Goal: Transaction & Acquisition: Purchase product/service

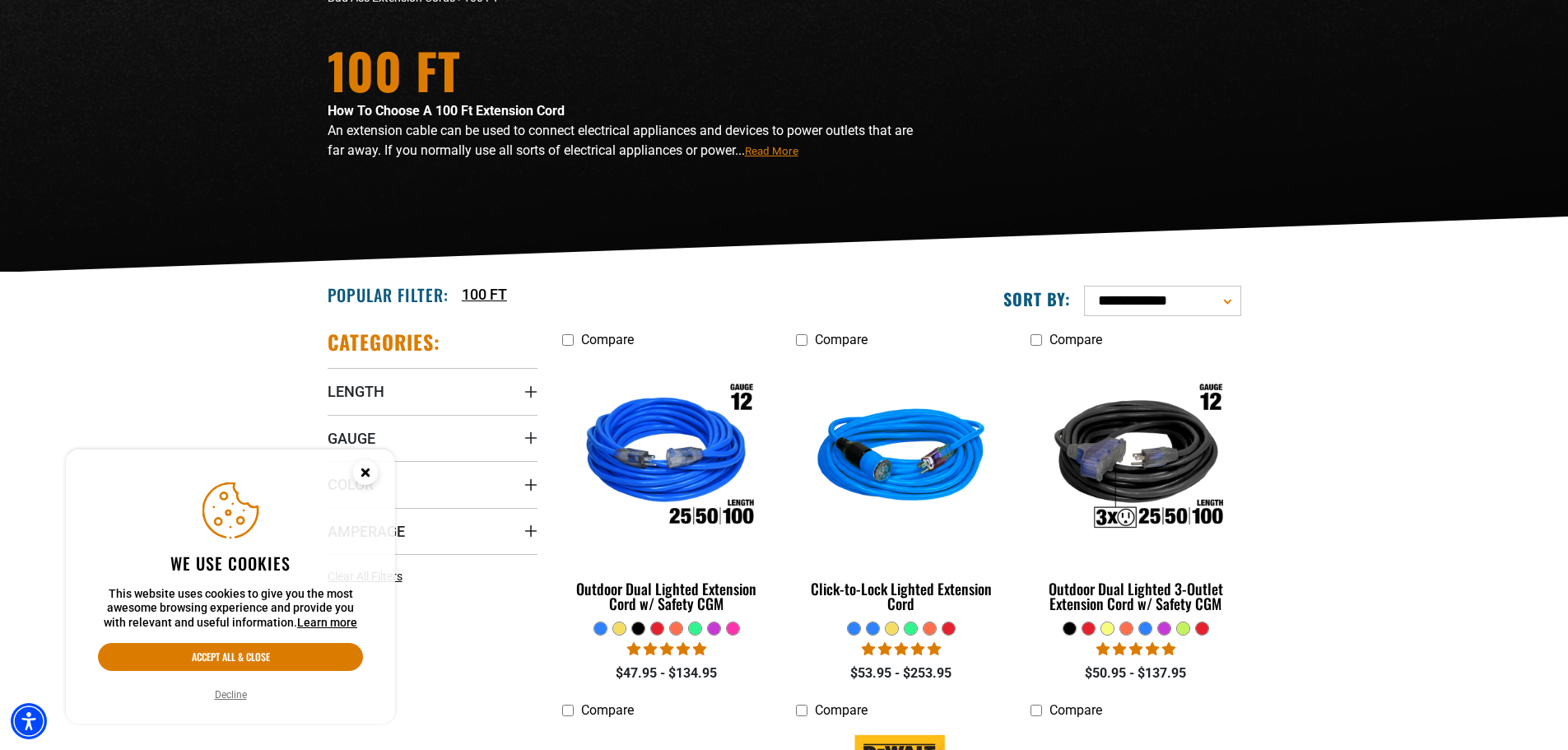
scroll to position [329, 0]
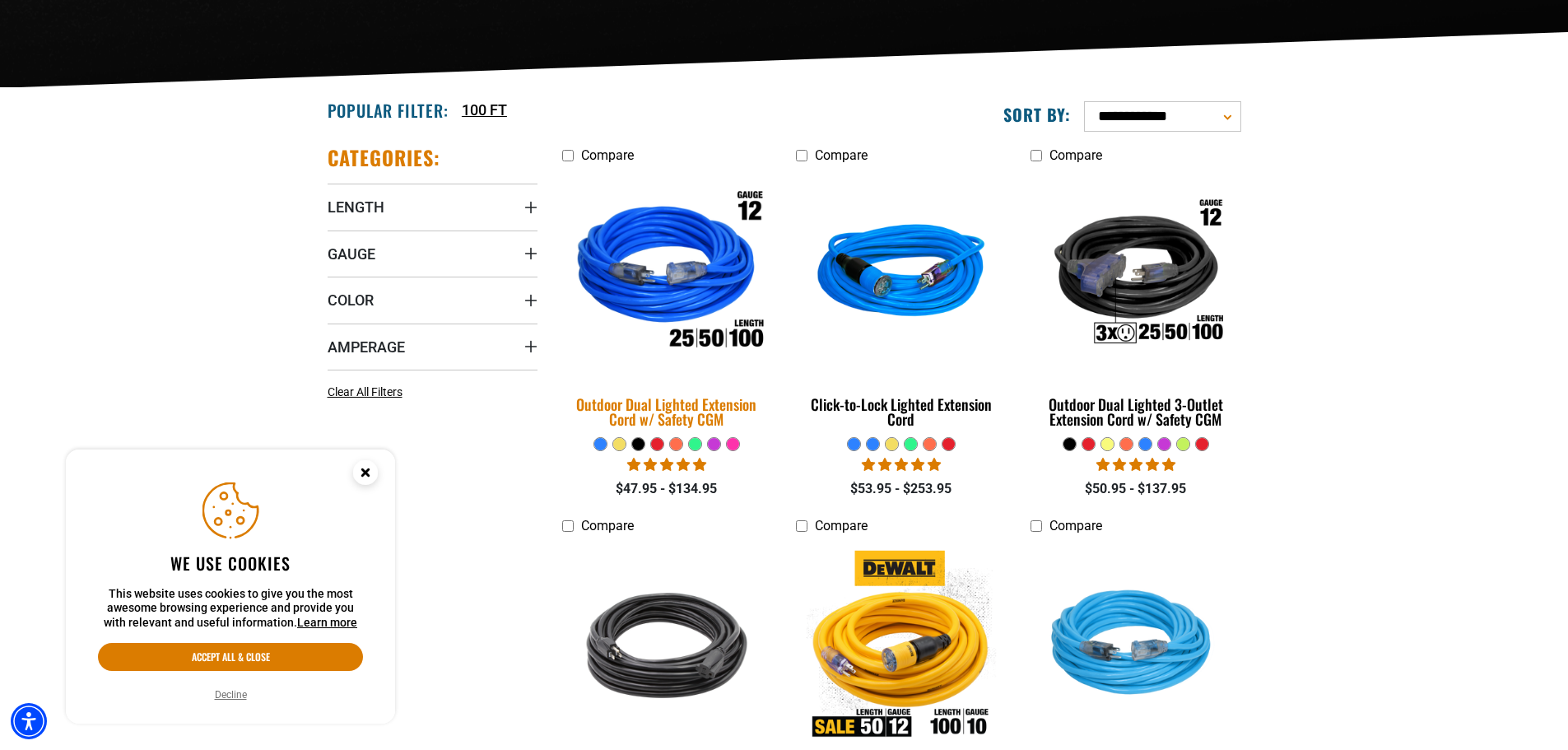
click at [708, 273] on img at bounding box center [666, 273] width 231 height 211
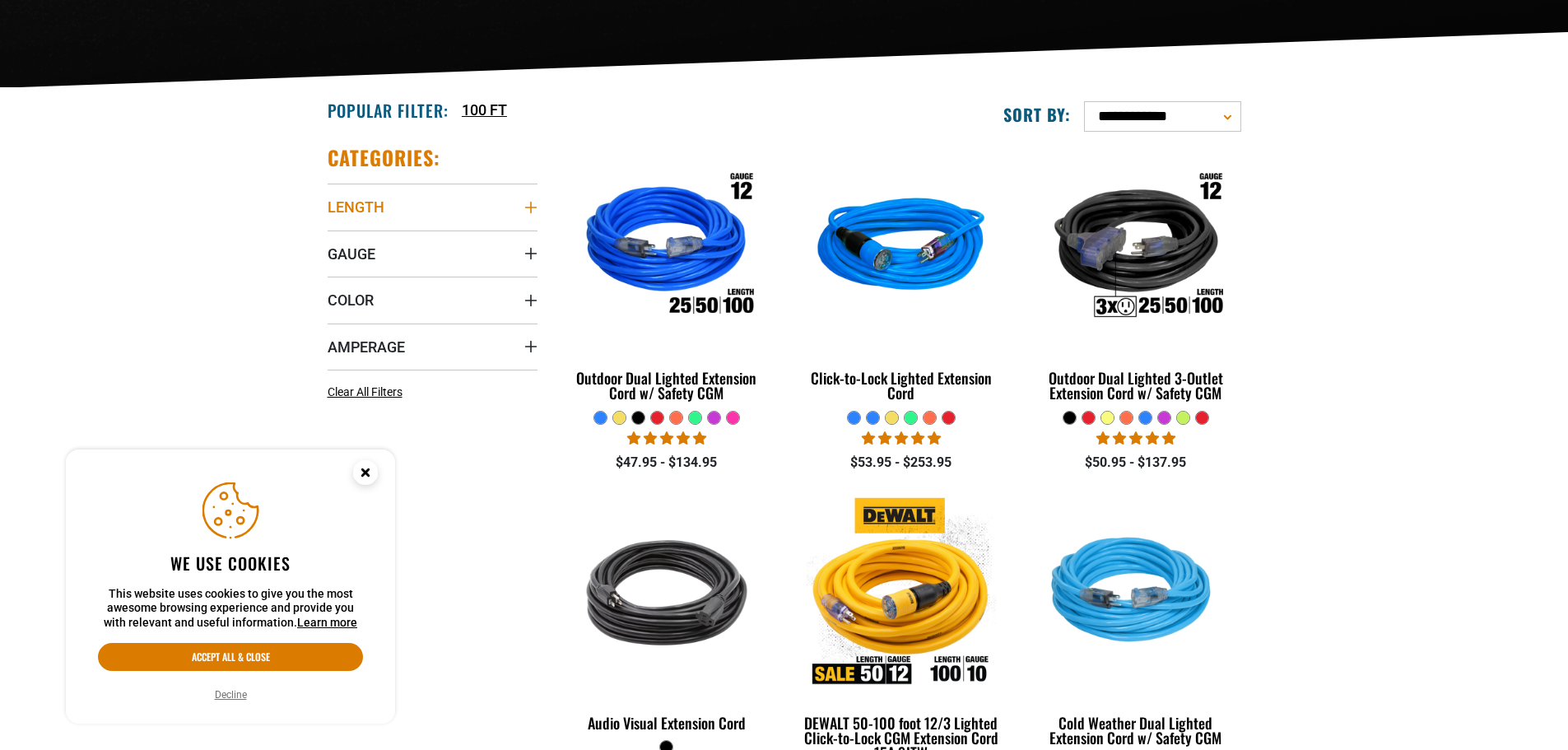
click at [379, 209] on span "Length" at bounding box center [356, 206] width 57 height 19
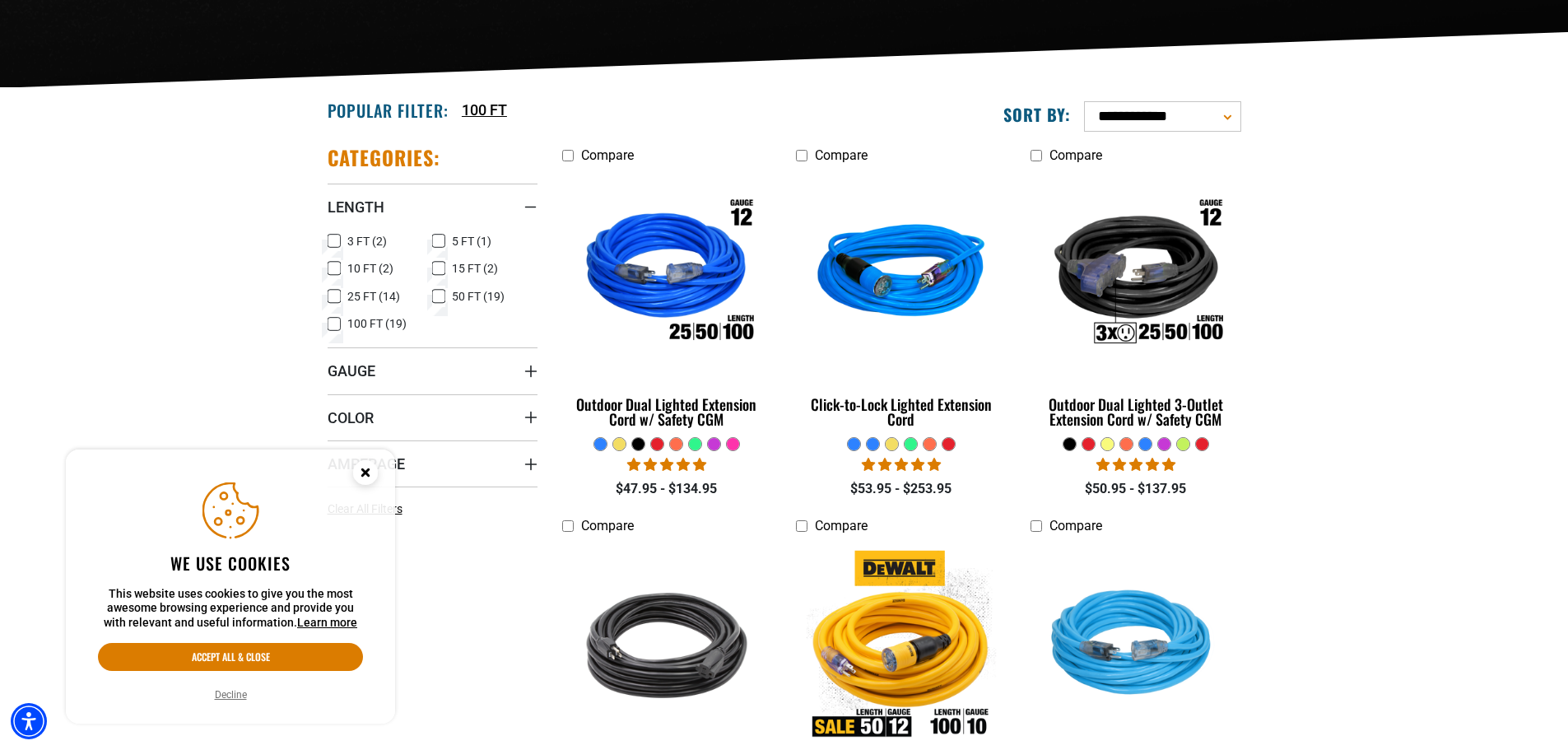
click at [337, 322] on icon at bounding box center [334, 325] width 13 height 22
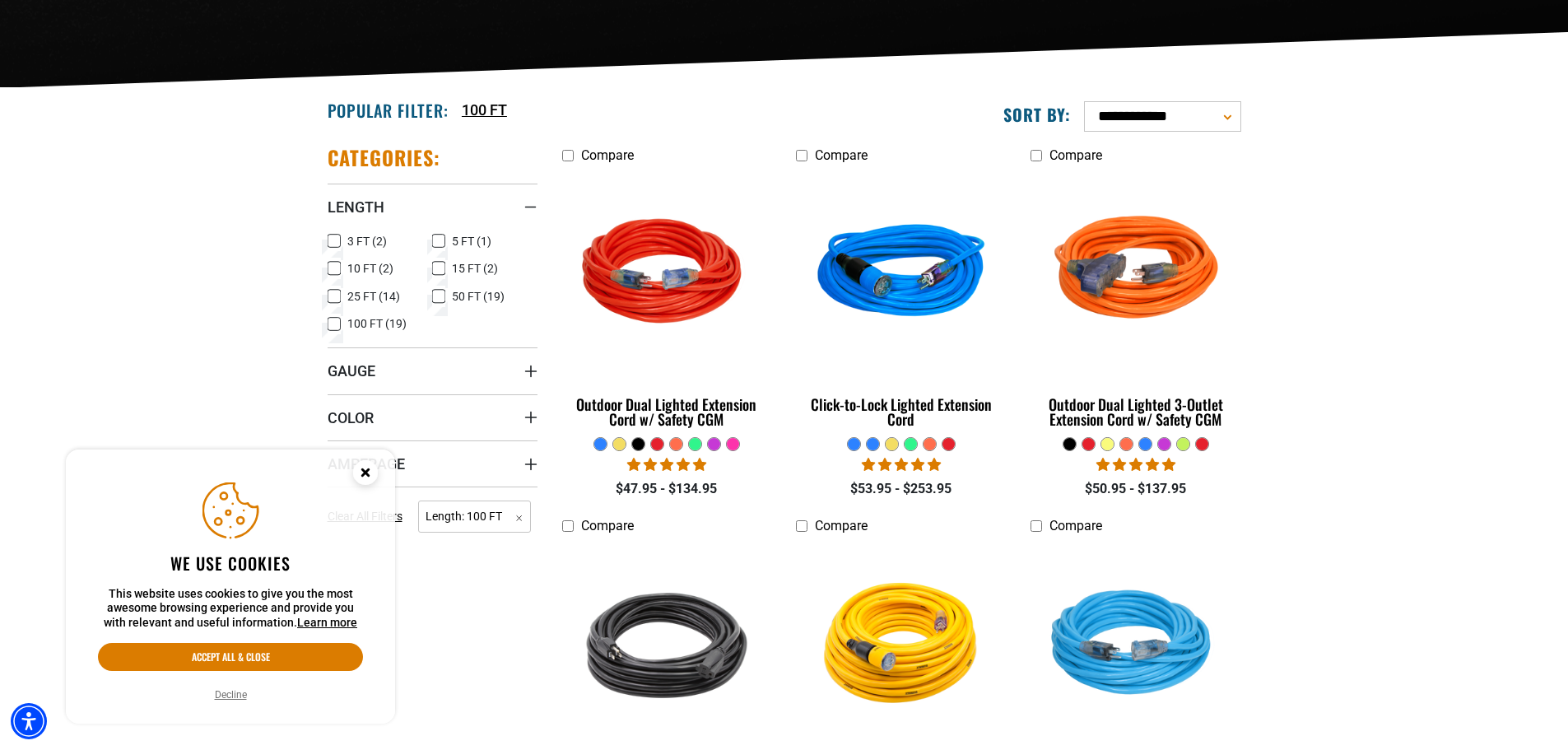
click at [371, 474] on circle "Close this option" at bounding box center [365, 471] width 24 height 24
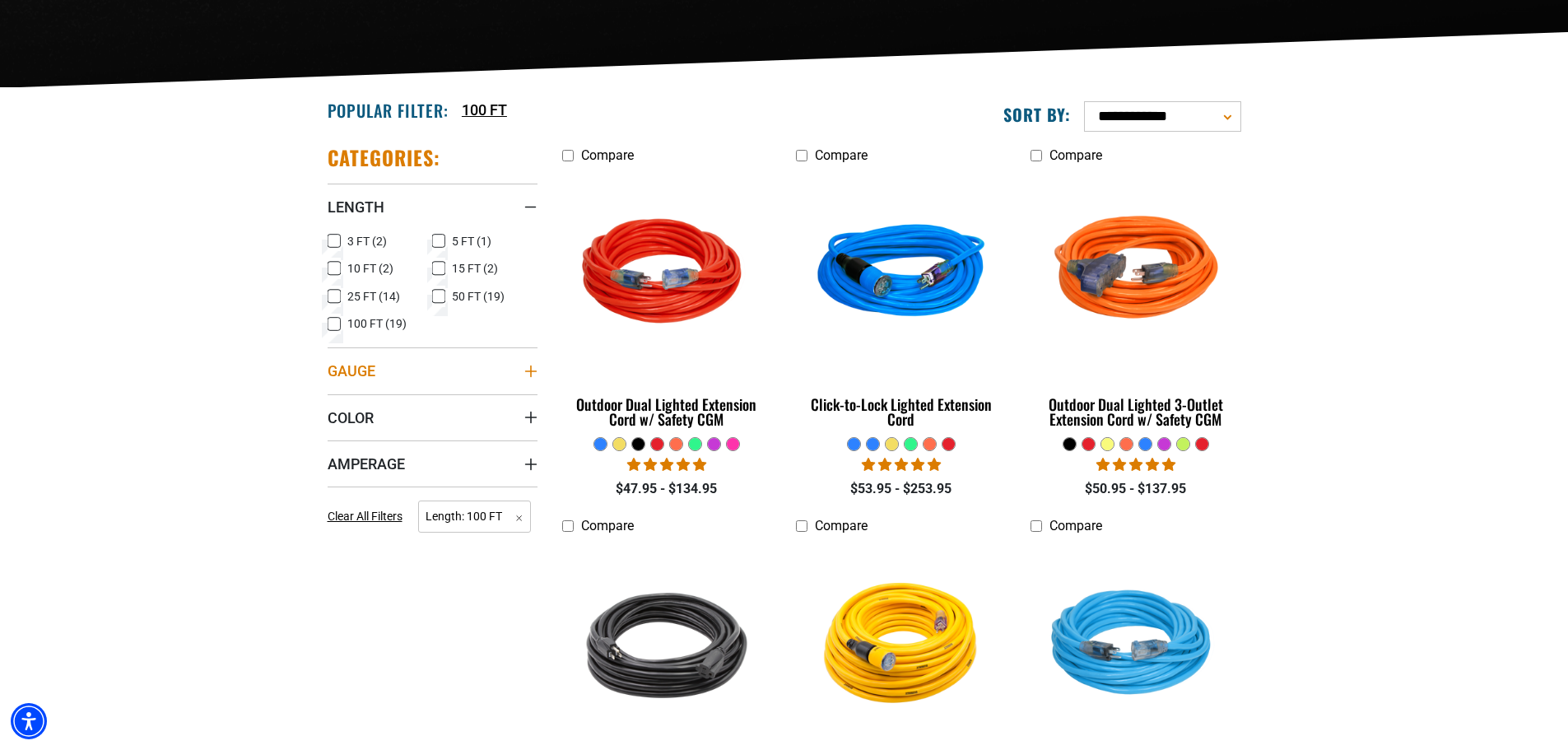
click at [371, 372] on span "Gauge" at bounding box center [351, 371] width 48 height 19
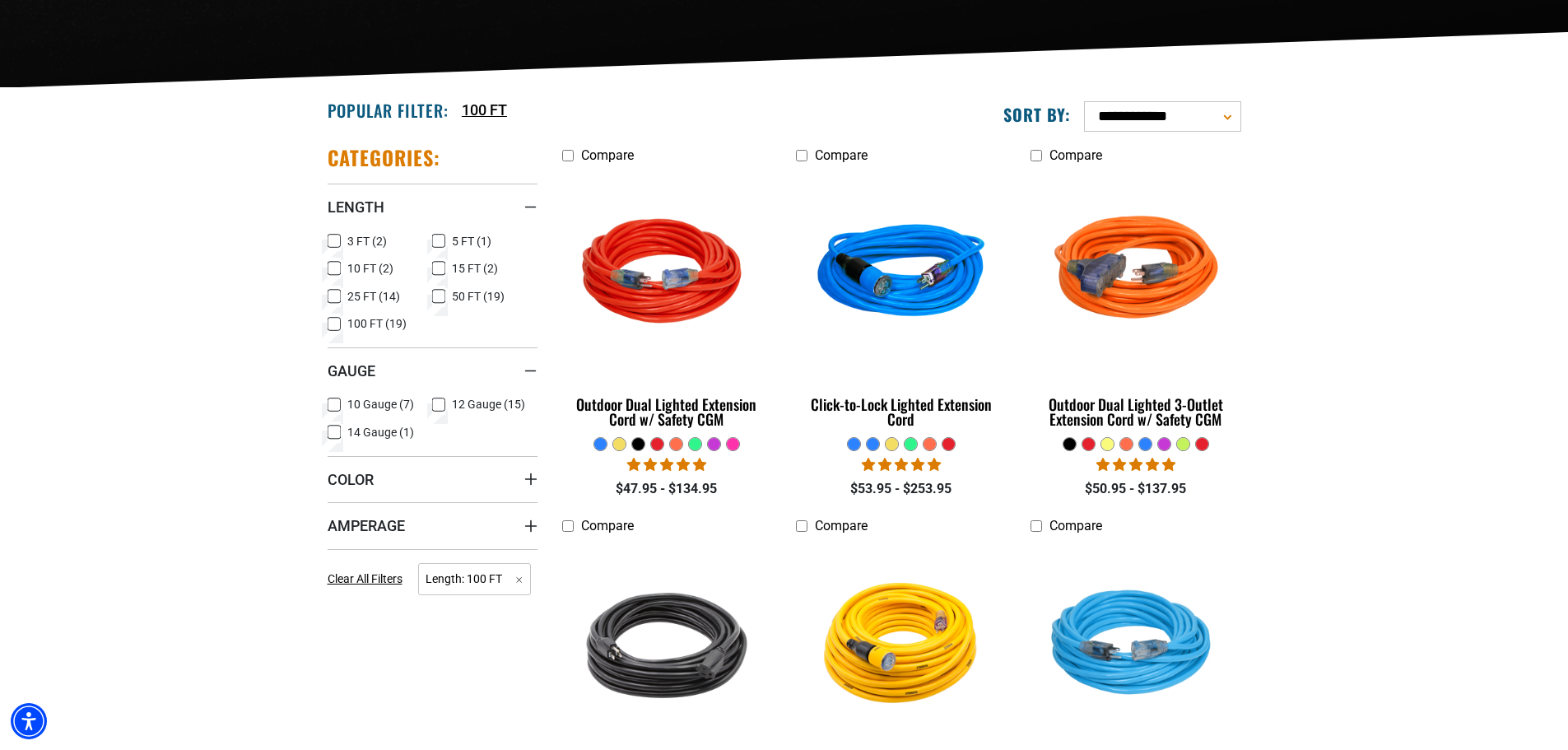
click at [384, 404] on span "10 Gauge (7)" at bounding box center [380, 404] width 66 height 12
